Goal: Check status: Check status

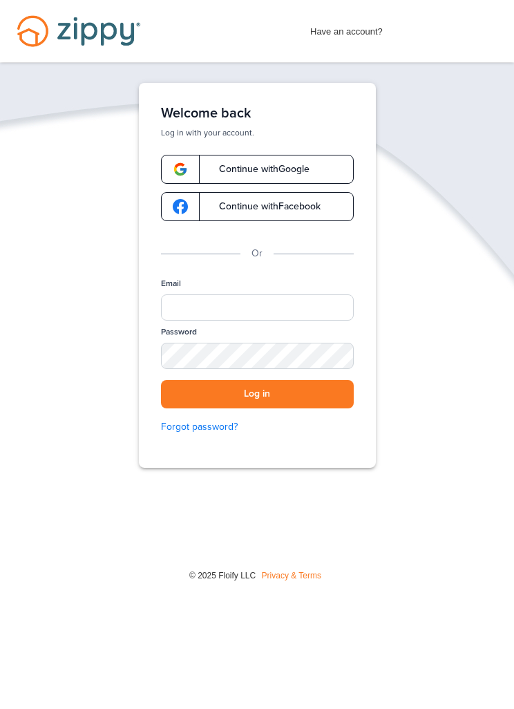
click at [315, 170] on link "Continue with Google" at bounding box center [257, 169] width 193 height 29
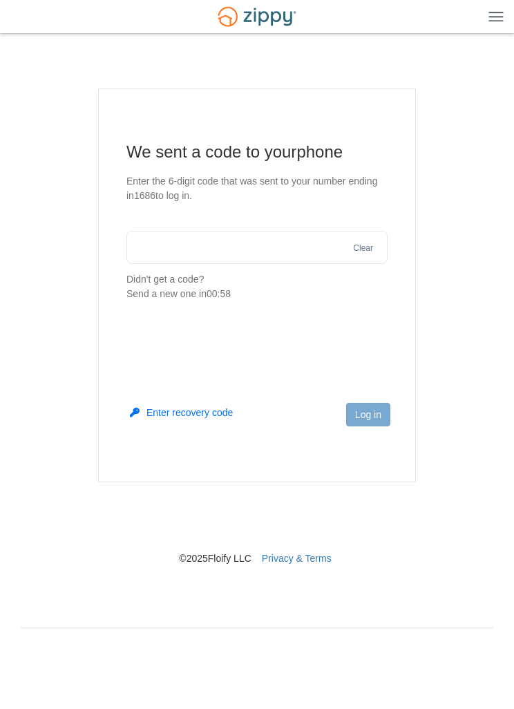
click at [283, 248] on input "text" at bounding box center [256, 247] width 261 height 33
click at [274, 247] on input "text" at bounding box center [256, 247] width 261 height 33
type input "******"
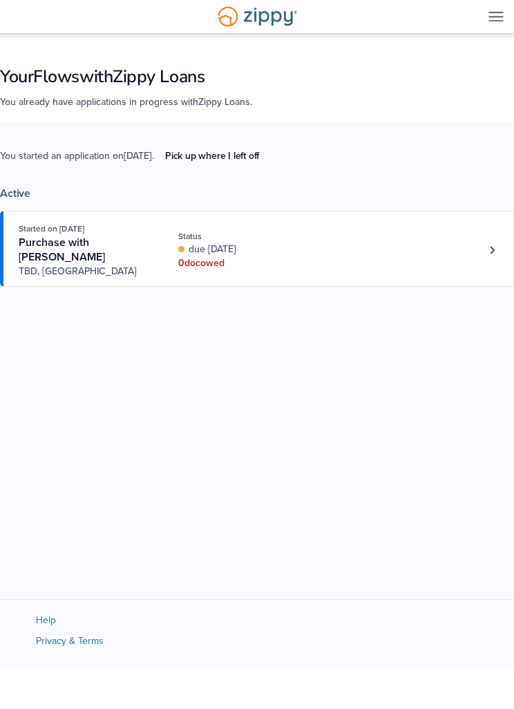
click at [504, 245] on link "Started on [DATE] Purchase with [PERSON_NAME] TBD, [GEOGRAPHIC_DATA] Status due…" at bounding box center [257, 249] width 514 height 76
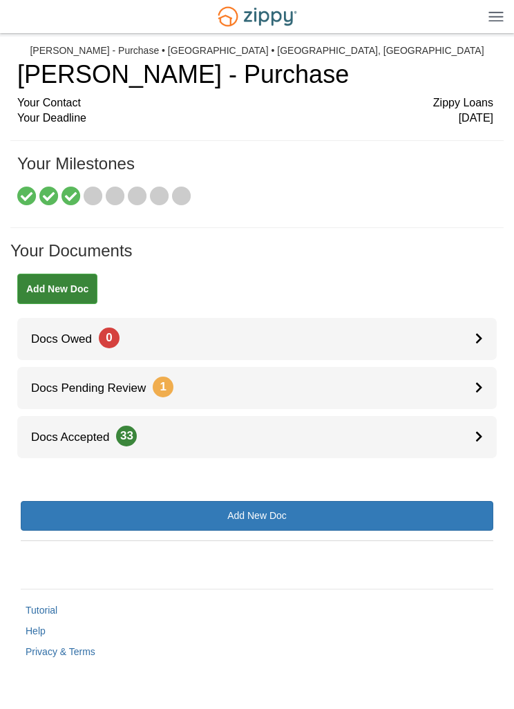
click at [76, 193] on icon at bounding box center [70, 196] width 19 height 19
click at [98, 188] on icon at bounding box center [93, 196] width 19 height 19
click at [113, 190] on icon at bounding box center [115, 196] width 19 height 19
click at [58, 203] on icon at bounding box center [48, 196] width 19 height 19
click at [66, 193] on icon at bounding box center [70, 196] width 19 height 19
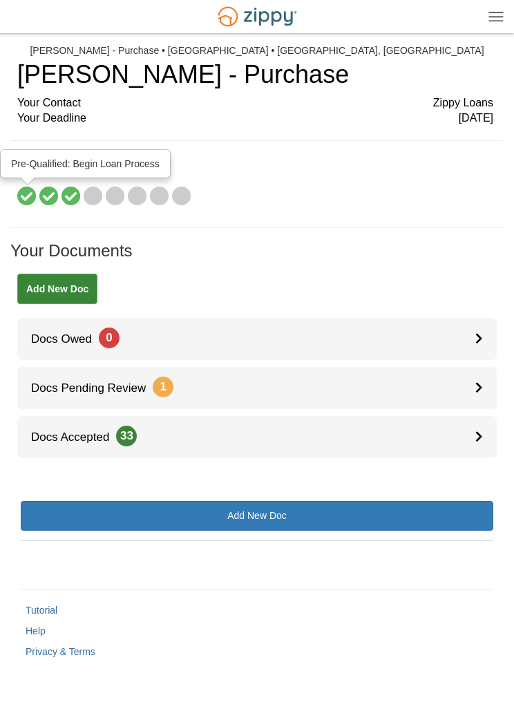
click at [21, 202] on icon at bounding box center [26, 196] width 19 height 19
click at [68, 191] on icon at bounding box center [70, 196] width 19 height 19
